Goal: Information Seeking & Learning: Learn about a topic

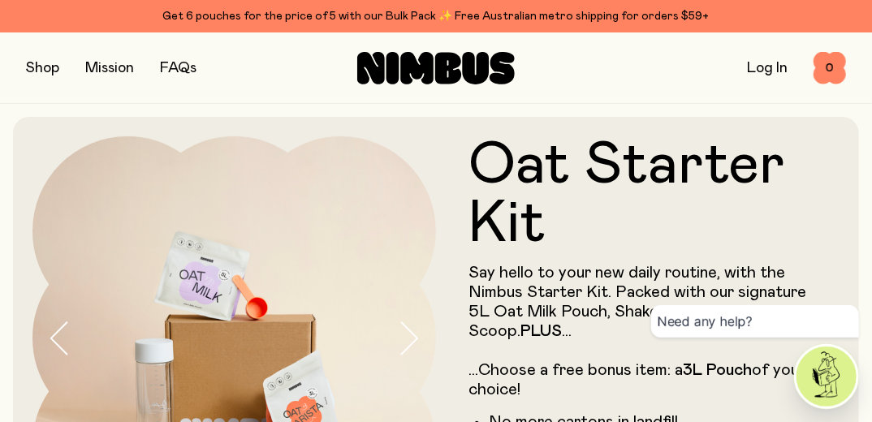
click at [41, 84] on div "Shop Mission FAQs Log In 0 0" at bounding box center [436, 67] width 820 height 71
click at [42, 68] on button "button" at bounding box center [42, 68] width 33 height 23
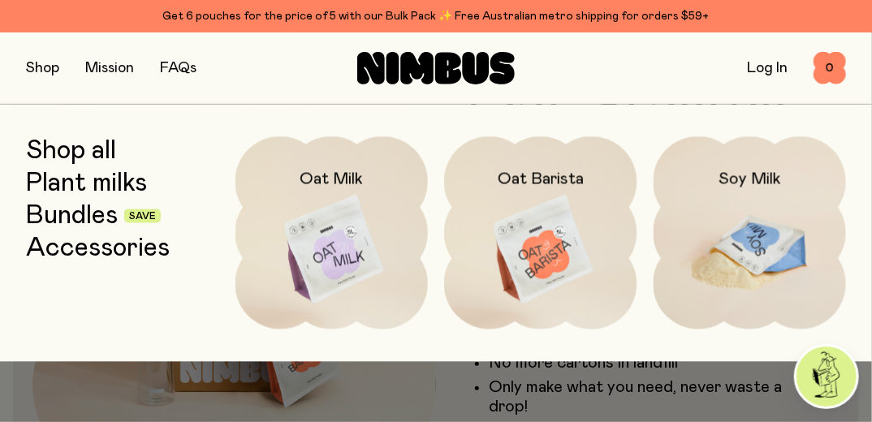
scroll to position [43, 0]
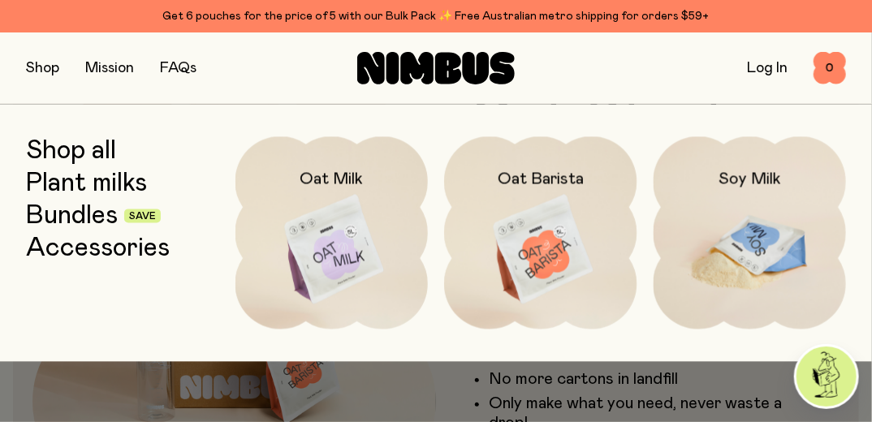
click at [753, 231] on img at bounding box center [749, 249] width 193 height 226
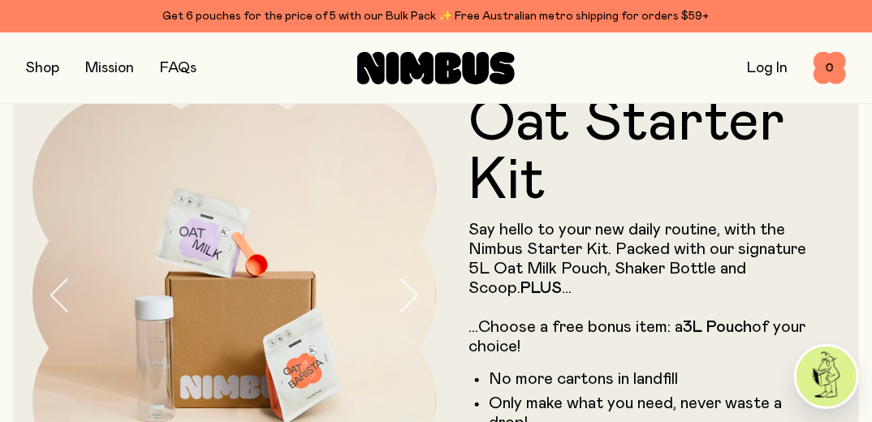
click at [753, 104] on div "Shop Mission FAQs Log In 0 0 Shop all Plant milks Bundles Save Accessories Oat …" at bounding box center [436, 67] width 872 height 71
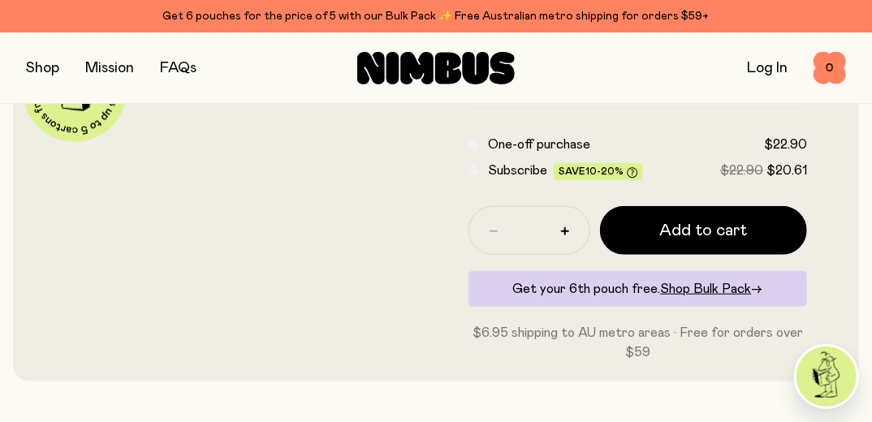
scroll to position [433, 0]
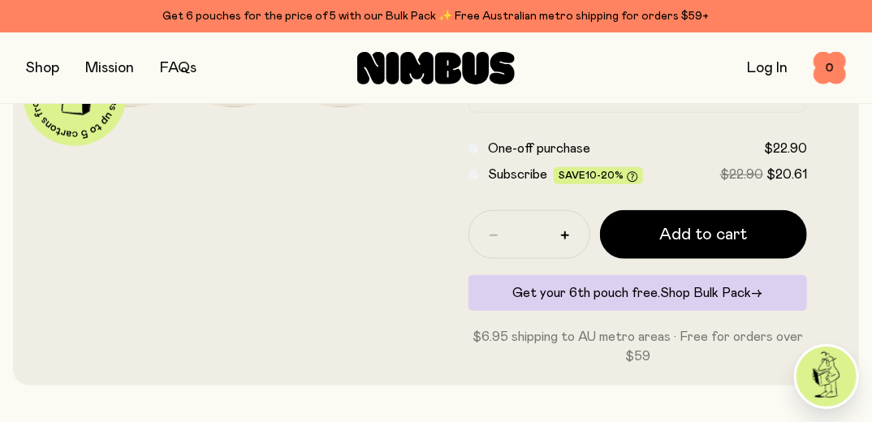
click at [718, 288] on span "Shop Bulk Pack" at bounding box center [706, 293] width 91 height 13
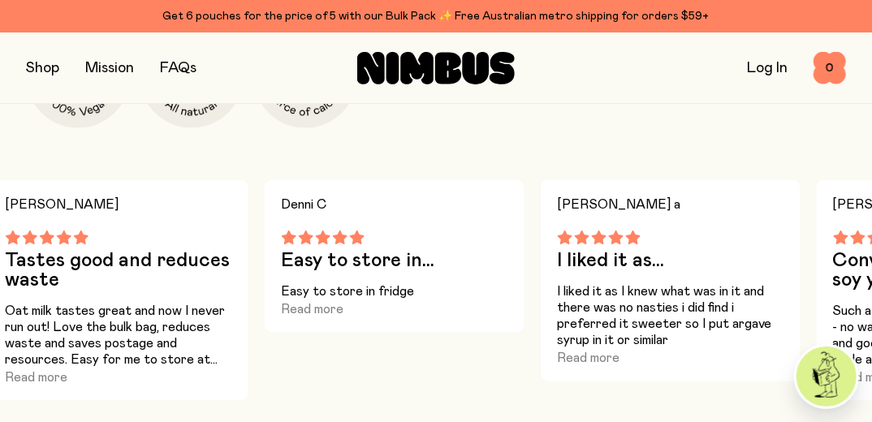
scroll to position [898, 0]
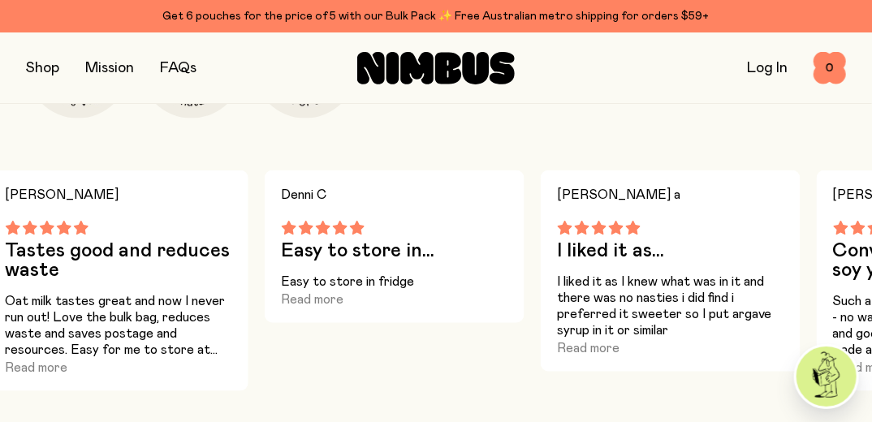
drag, startPoint x: 704, startPoint y: 357, endPoint x: 515, endPoint y: 150, distance: 279.9
click at [515, 150] on div "Our Soy Milk mix is gluten free and packed with non-GMO, glyphosate-free soybea…" at bounding box center [436, 73] width 872 height 636
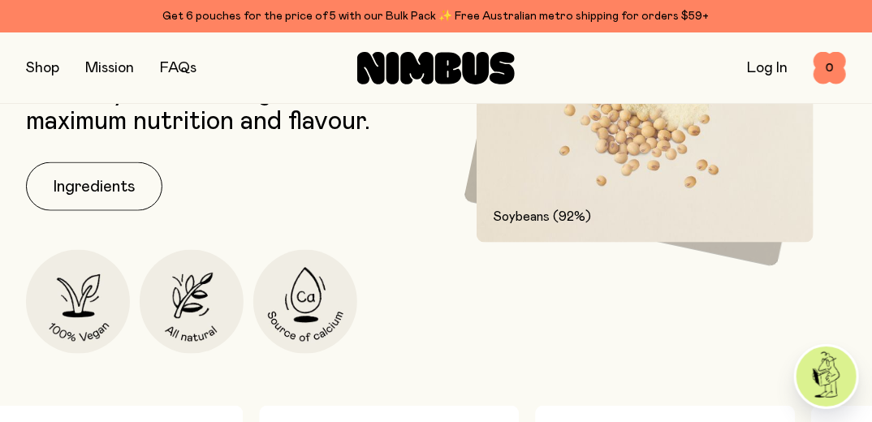
scroll to position [0, 0]
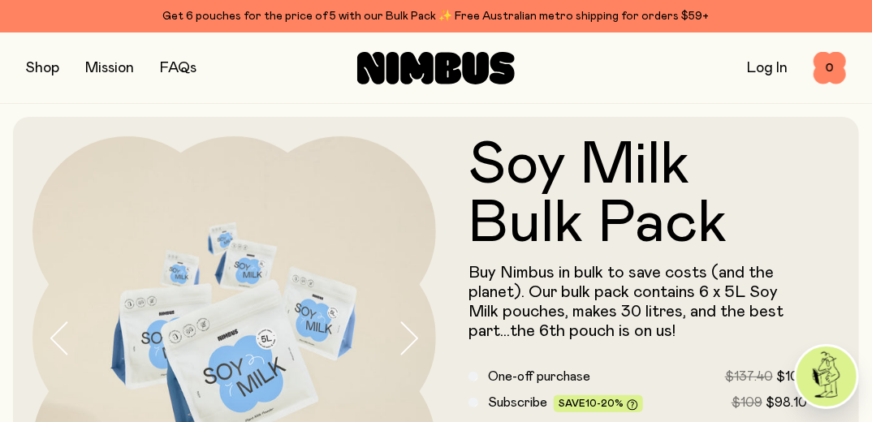
click at [607, 168] on h1 "Soy Milk Bulk Pack" at bounding box center [637, 194] width 339 height 117
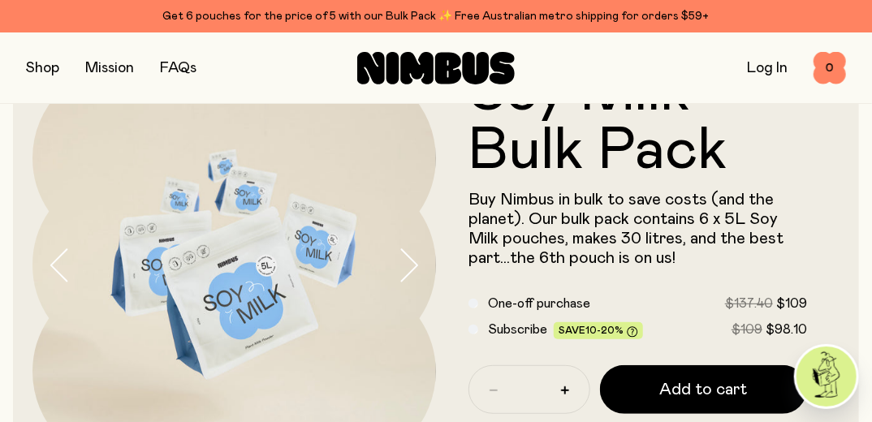
scroll to position [97, 0]
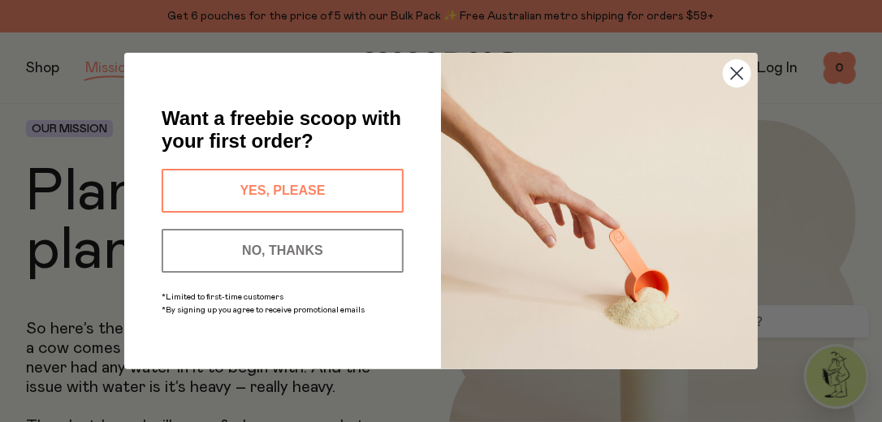
click at [736, 72] on icon "Close dialog" at bounding box center [736, 73] width 11 height 11
